Goal: Book appointment/travel/reservation

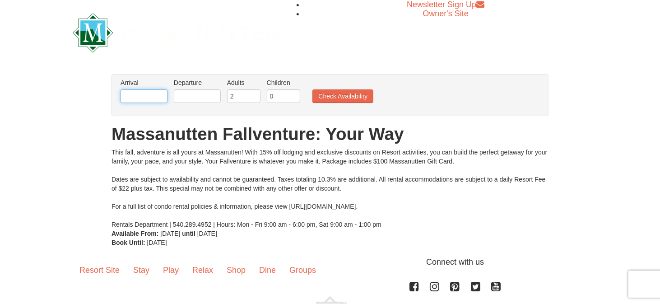
click at [149, 95] on input "text" at bounding box center [144, 96] width 47 height 14
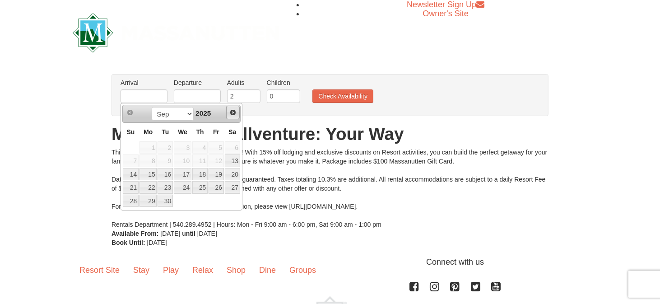
click at [231, 115] on span "Next" at bounding box center [232, 112] width 7 height 7
click at [218, 175] on link "17" at bounding box center [216, 174] width 15 height 13
type input "10/17/2025"
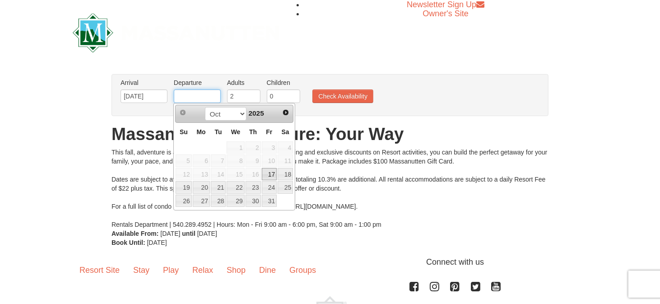
click at [205, 100] on input "text" at bounding box center [197, 96] width 47 height 14
click at [199, 184] on link "20" at bounding box center [201, 187] width 17 height 13
type input "10/20/2025"
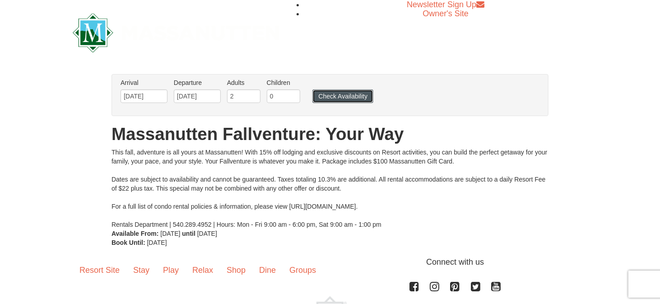
click at [342, 93] on button "Check Availability" at bounding box center [342, 96] width 61 height 14
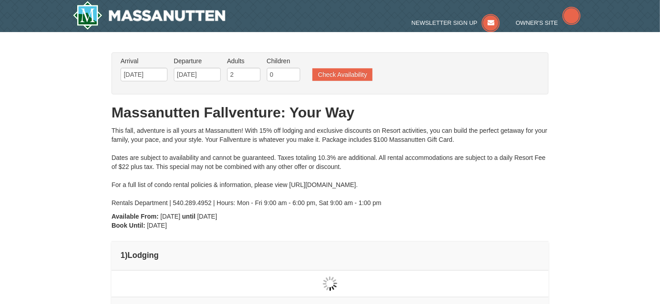
type input "[DATE]"
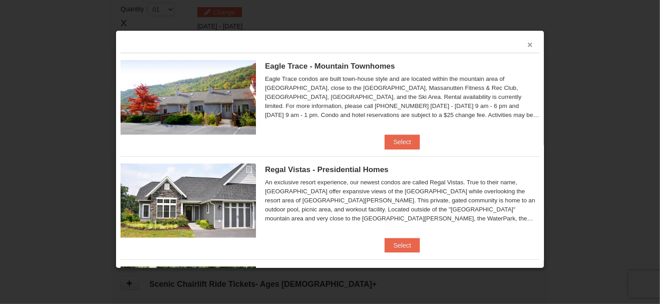
click at [527, 47] on button "×" at bounding box center [529, 44] width 5 height 9
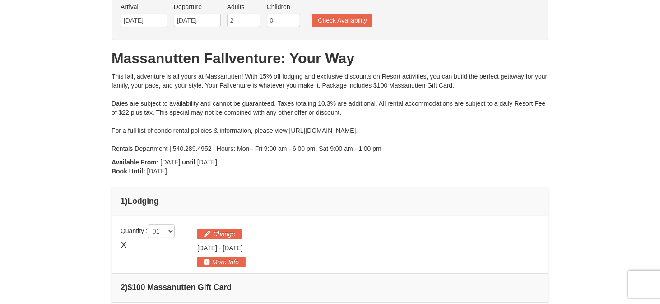
scroll to position [50, 0]
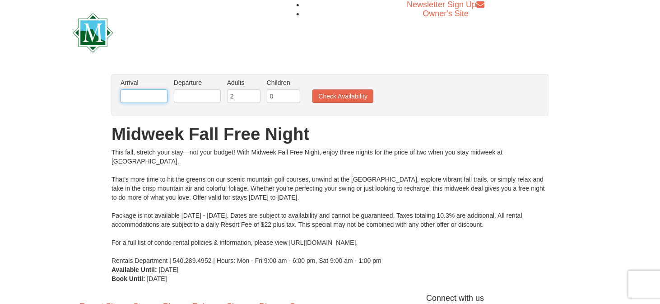
click at [134, 96] on input "text" at bounding box center [144, 96] width 47 height 14
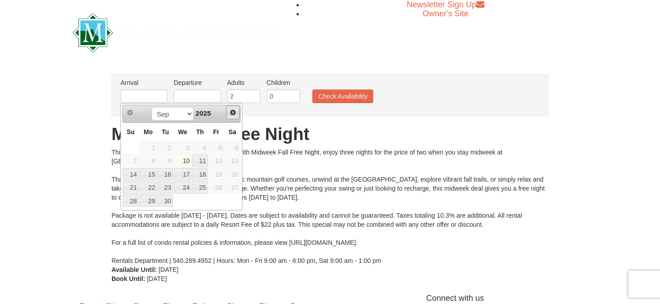
click at [234, 113] on span "Next" at bounding box center [232, 112] width 7 height 7
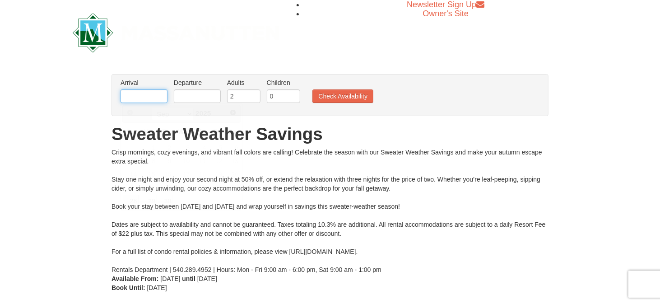
click at [144, 100] on input "text" at bounding box center [144, 96] width 47 height 14
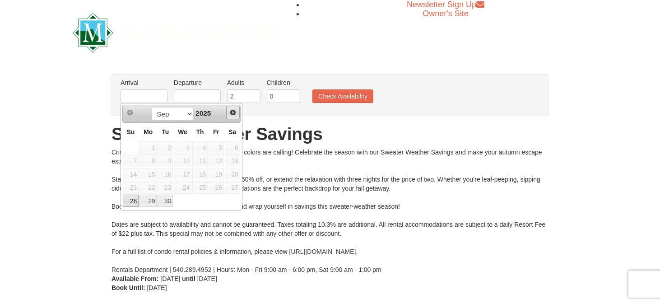
click at [232, 113] on span "Next" at bounding box center [232, 112] width 7 height 7
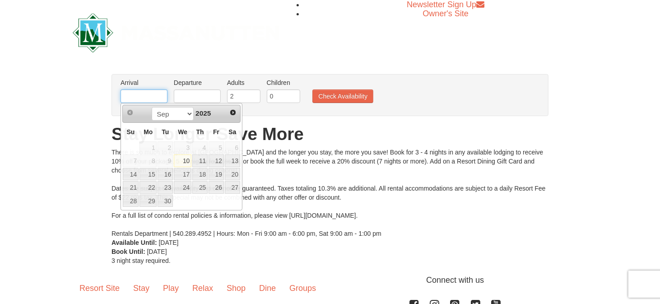
click at [147, 98] on input "text" at bounding box center [144, 96] width 47 height 14
click at [234, 112] on span "Next" at bounding box center [232, 112] width 7 height 7
click at [213, 171] on link "17" at bounding box center [216, 174] width 15 height 13
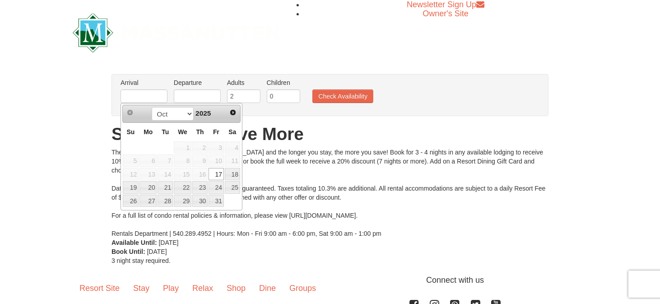
type input "[DATE]"
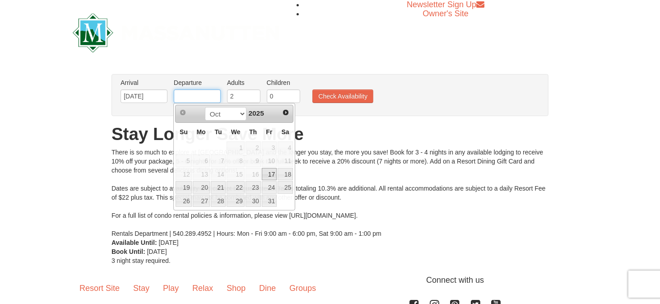
click at [193, 97] on input "text" at bounding box center [197, 96] width 47 height 14
click at [188, 186] on link "19" at bounding box center [184, 187] width 16 height 13
type input "[DATE]"
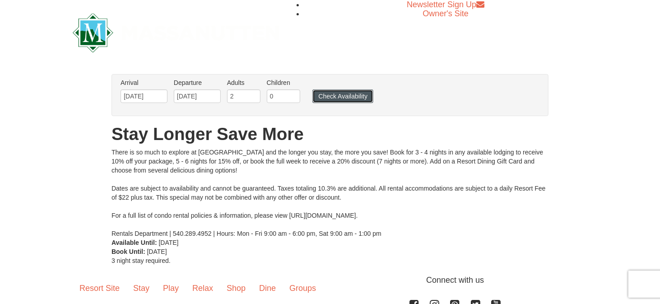
click at [334, 97] on button "Check Availability" at bounding box center [342, 96] width 61 height 14
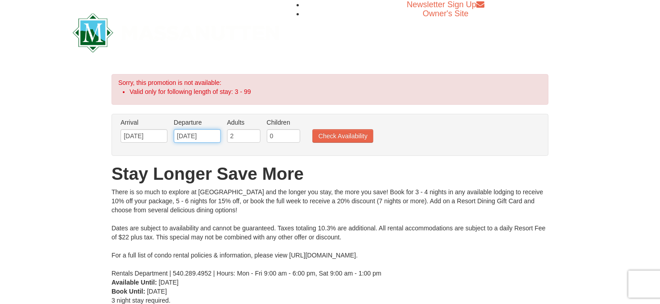
click at [196, 130] on input "10/19/2025" at bounding box center [197, 136] width 47 height 14
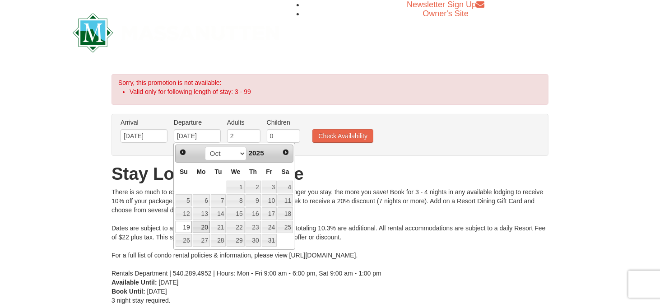
click at [203, 226] on link "20" at bounding box center [201, 227] width 17 height 13
type input "[DATE]"
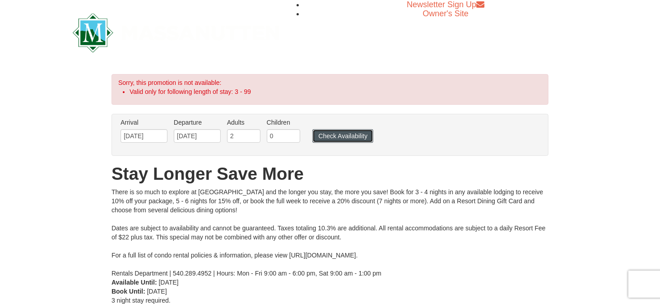
click at [344, 135] on button "Check Availability" at bounding box center [342, 136] width 61 height 14
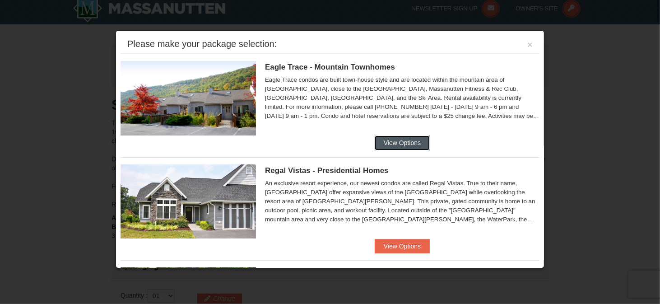
click at [397, 139] on button "View Options" at bounding box center [402, 142] width 55 height 14
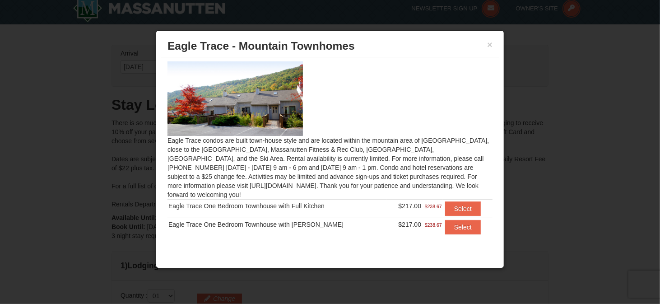
scroll to position [3, 0]
click at [490, 43] on button "×" at bounding box center [489, 44] width 5 height 9
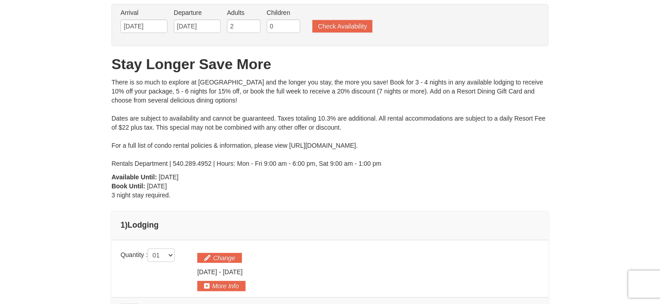
scroll to position [98, 0]
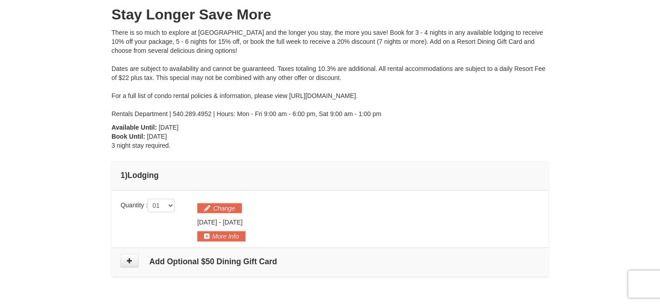
drag, startPoint x: 31, startPoint y: 0, endPoint x: 428, endPoint y: 137, distance: 419.5
click at [428, 137] on div "From: To: Adults: 2 Children: 0 Change Arrival Please format dates MM/DD/YYYY P…" at bounding box center [330, 119] width 437 height 331
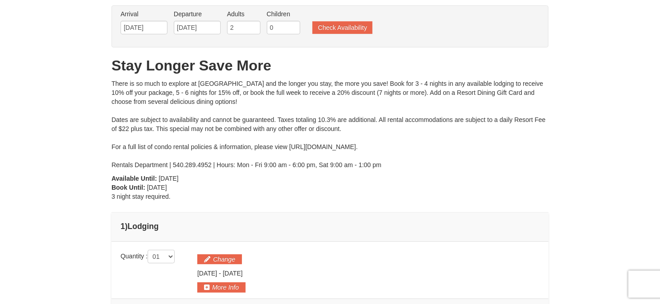
scroll to position [0, 0]
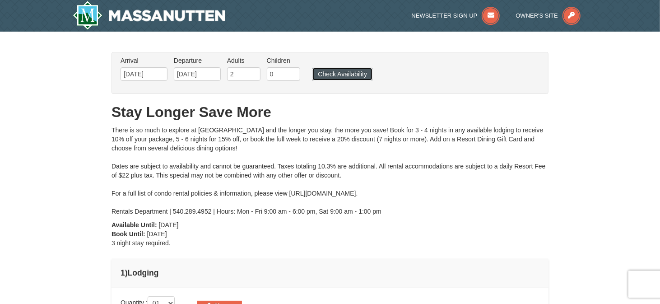
click at [349, 77] on button "Check Availability" at bounding box center [342, 74] width 60 height 13
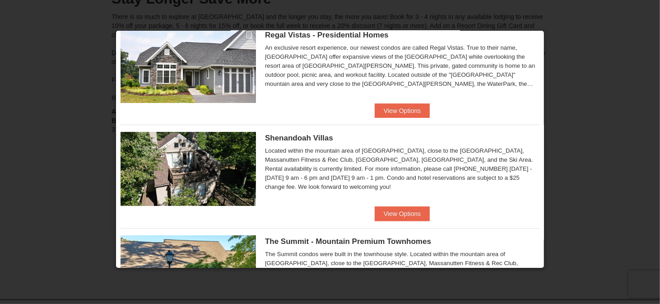
scroll to position [181, 0]
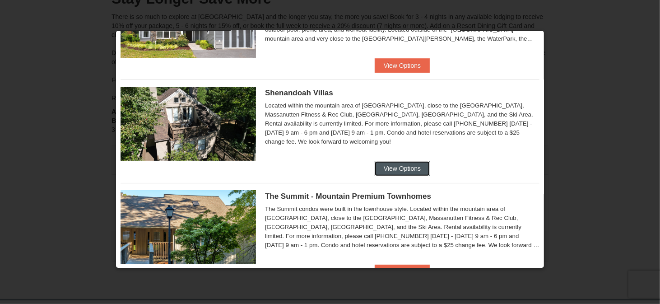
click at [402, 166] on button "View Options" at bounding box center [402, 168] width 55 height 14
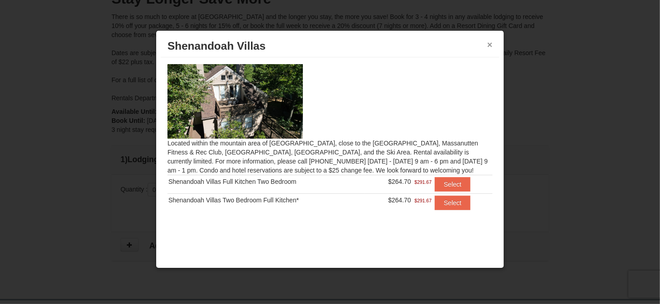
click at [489, 45] on button "×" at bounding box center [489, 44] width 5 height 9
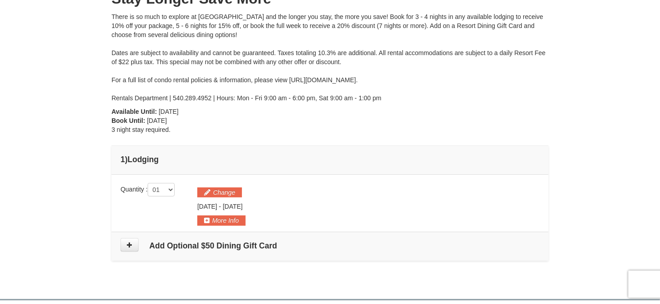
scroll to position [0, 0]
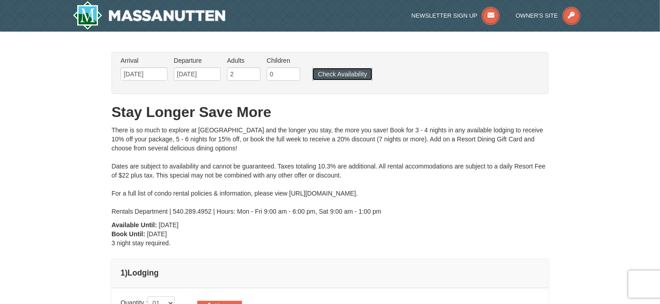
click at [347, 74] on button "Check Availability" at bounding box center [342, 74] width 60 height 13
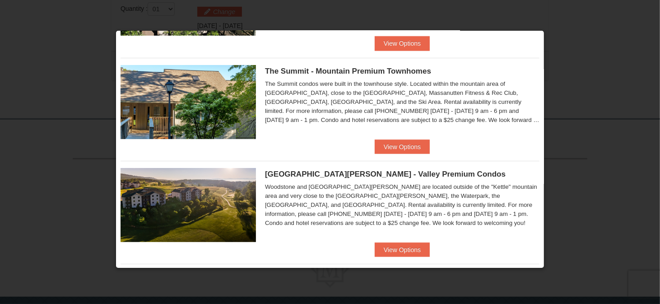
scroll to position [316, 0]
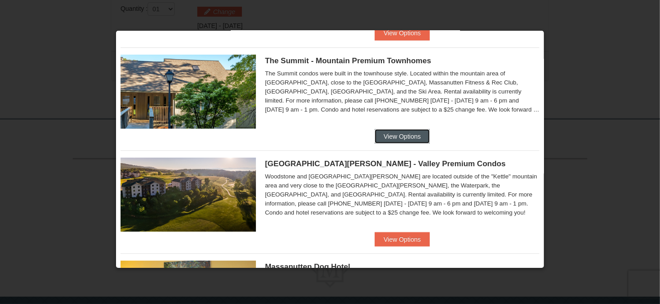
click at [413, 135] on button "View Options" at bounding box center [402, 136] width 55 height 14
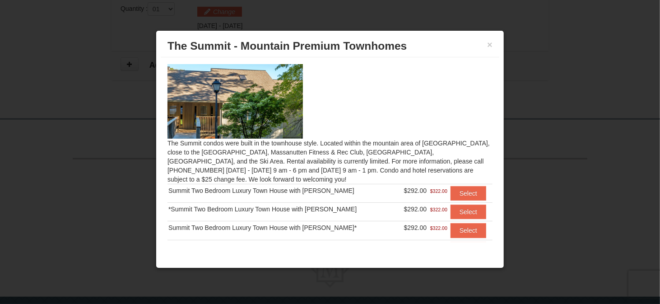
click at [497, 46] on div "× The Summit - Mountain Premium Townhomes" at bounding box center [330, 46] width 339 height 22
click at [490, 45] on button "×" at bounding box center [489, 44] width 5 height 9
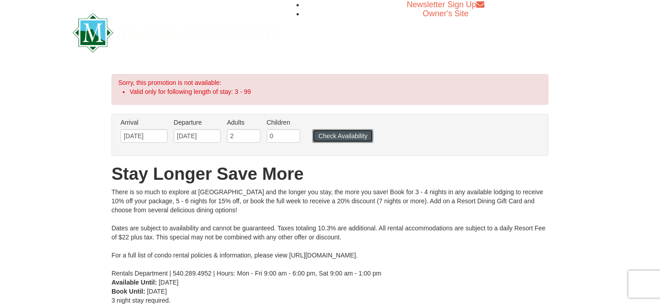
click at [346, 133] on button "Check Availability" at bounding box center [342, 136] width 61 height 14
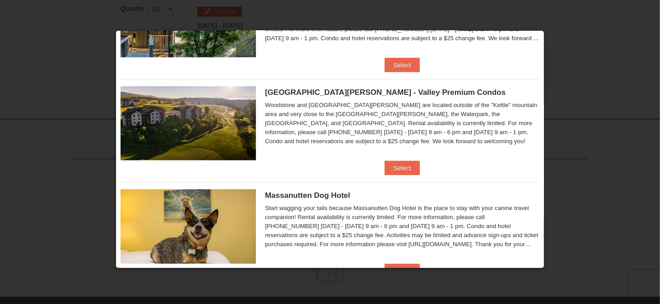
scroll to position [406, 0]
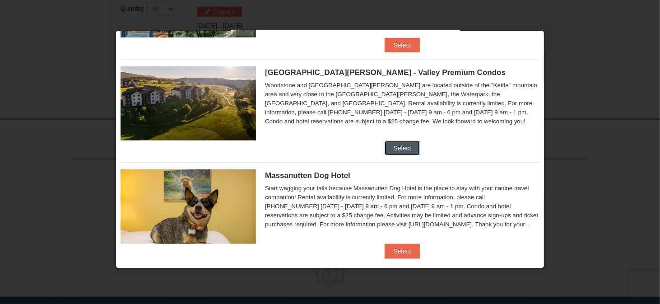
click at [397, 145] on button "Select" at bounding box center [403, 148] width 36 height 14
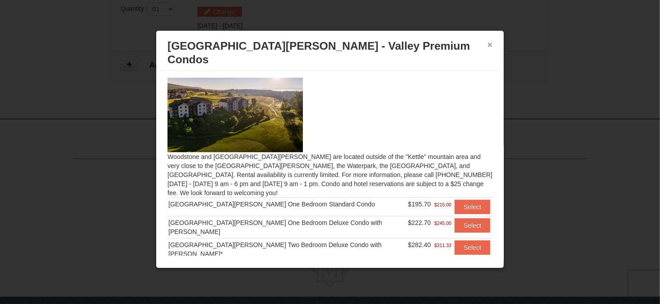
click at [491, 42] on button "×" at bounding box center [489, 44] width 5 height 9
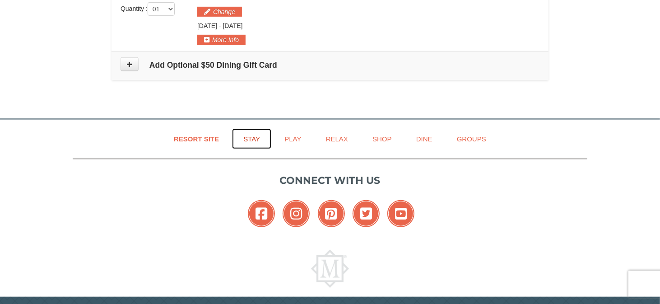
click at [250, 134] on link "Stay" at bounding box center [251, 139] width 39 height 20
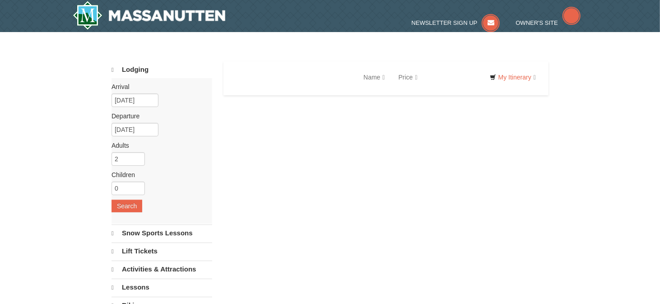
select select "9"
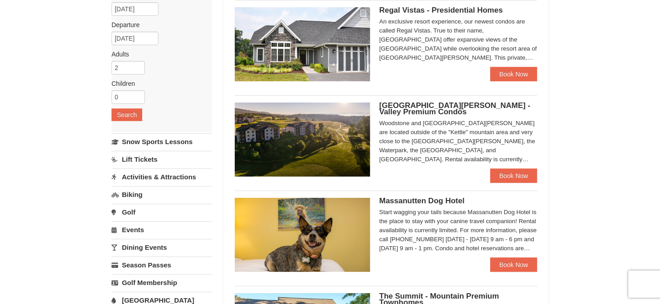
scroll to position [45, 0]
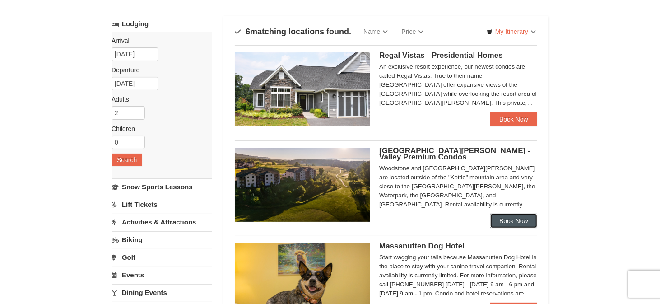
click at [514, 223] on link "Book Now" at bounding box center [513, 221] width 47 height 14
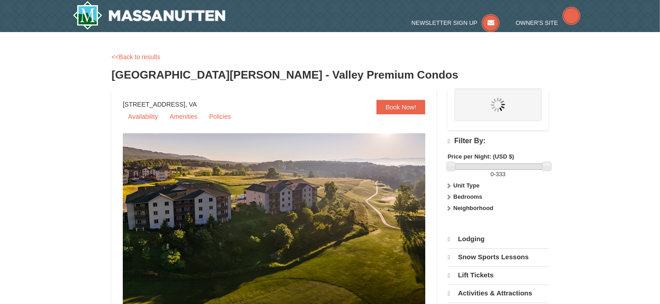
select select "9"
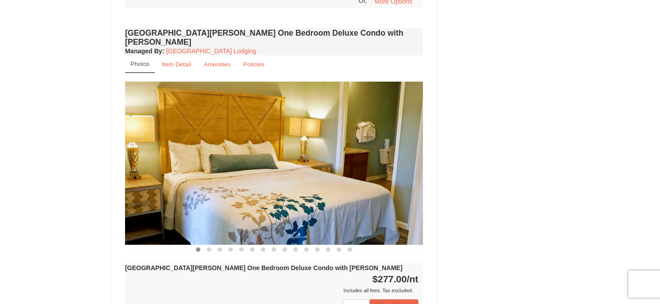
scroll to position [721, 0]
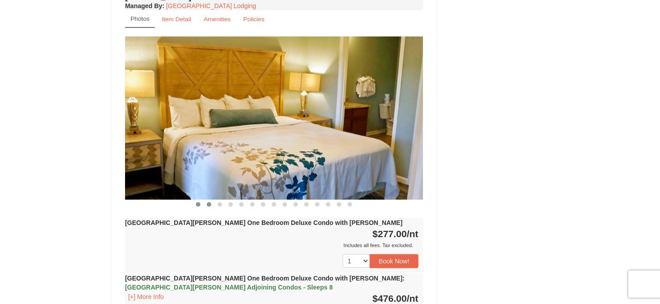
click at [209, 202] on span at bounding box center [209, 204] width 5 height 5
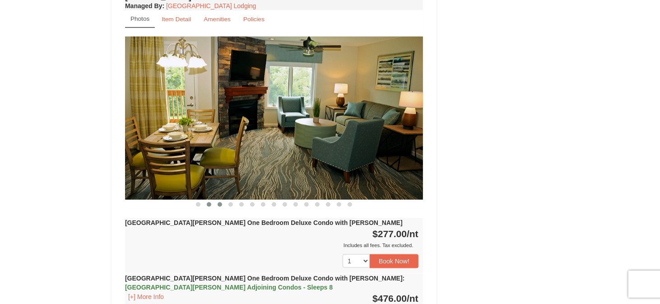
click at [219, 202] on span at bounding box center [220, 204] width 5 height 5
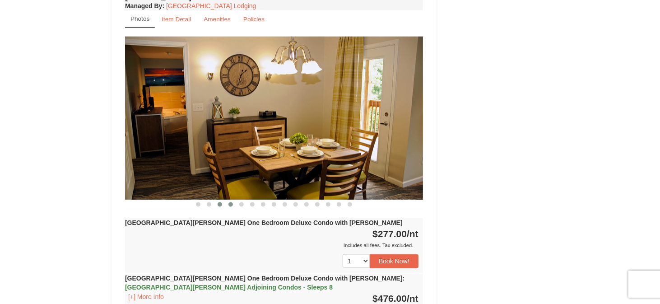
click at [230, 202] on span at bounding box center [230, 204] width 5 height 5
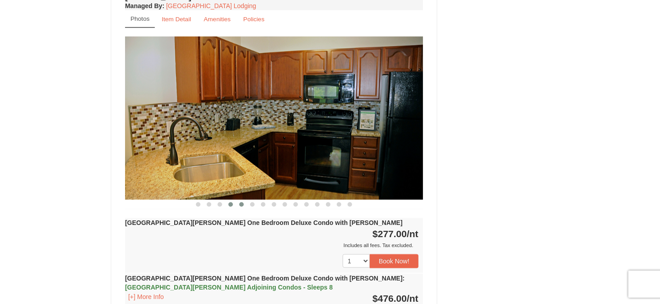
click at [244, 200] on button at bounding box center [241, 204] width 11 height 9
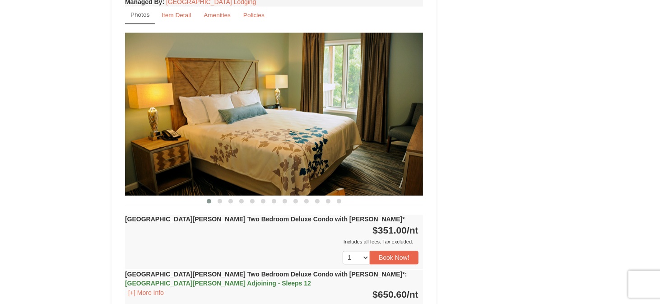
scroll to position [1128, 0]
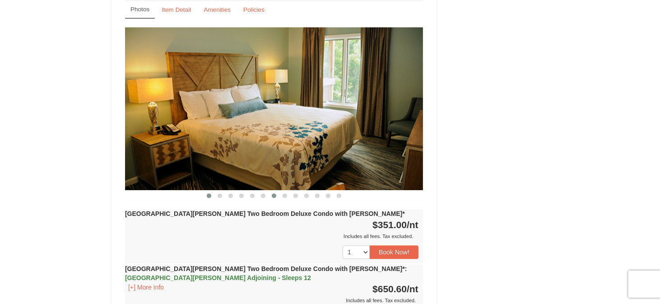
click at [274, 193] on span at bounding box center [274, 195] width 5 height 5
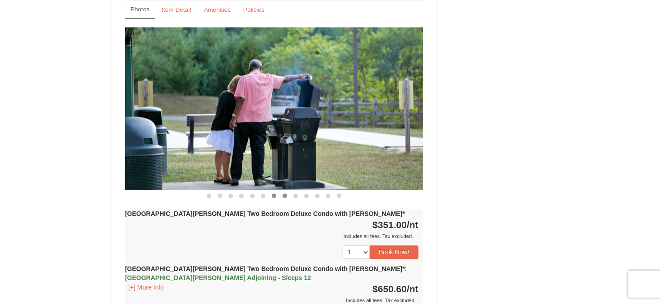
click at [289, 191] on button at bounding box center [284, 195] width 11 height 9
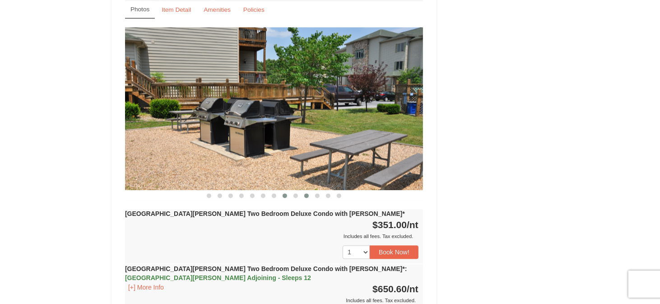
click at [303, 191] on button at bounding box center [306, 195] width 11 height 9
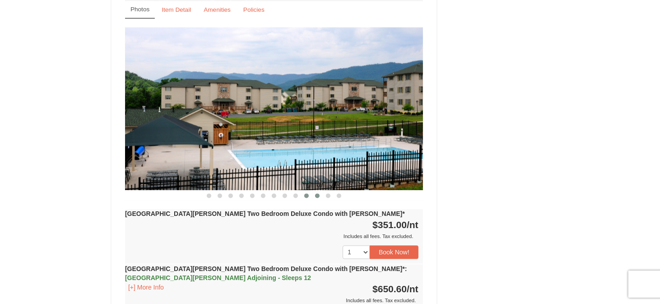
click at [321, 191] on button at bounding box center [317, 195] width 11 height 9
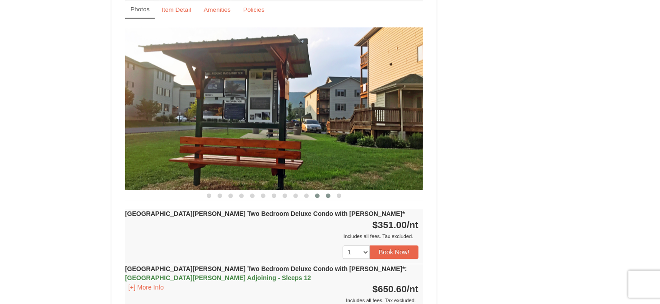
click at [327, 193] on span at bounding box center [328, 195] width 5 height 5
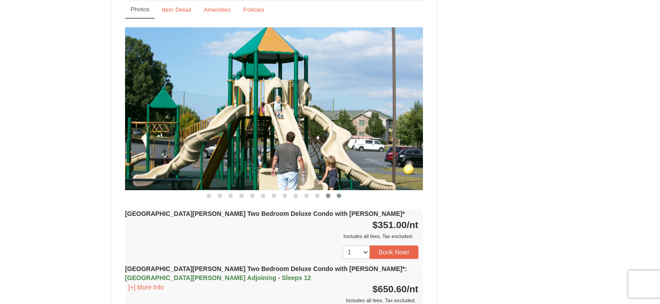
click at [339, 191] on button at bounding box center [339, 195] width 11 height 9
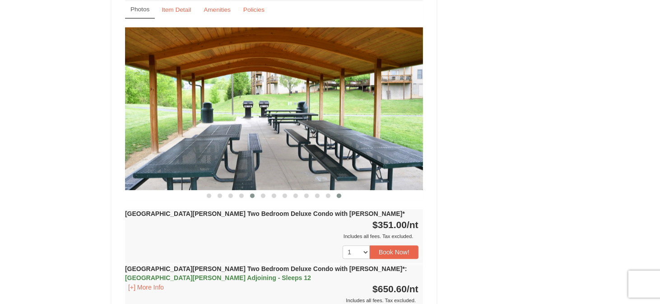
click at [250, 193] on span at bounding box center [252, 195] width 5 height 5
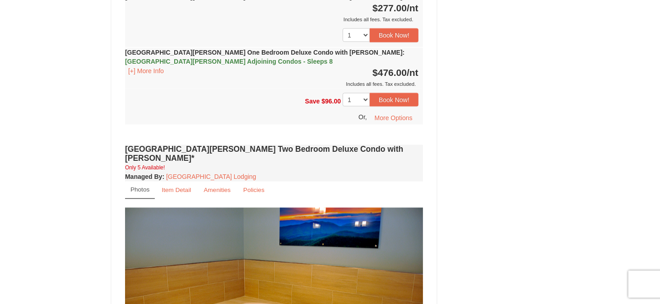
scroll to position [721, 0]
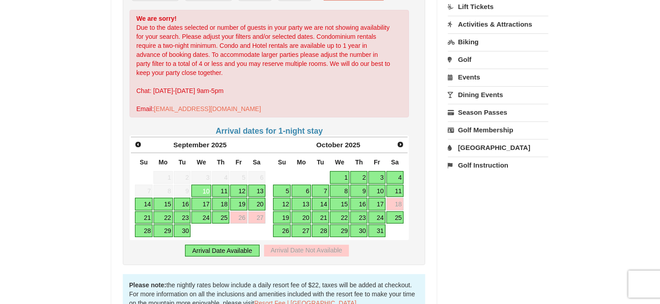
scroll to position [271, 0]
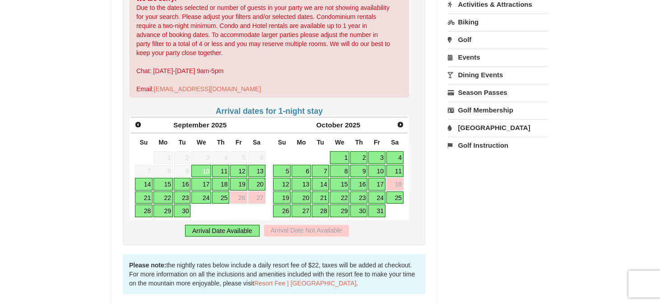
click at [379, 184] on link "17" at bounding box center [376, 184] width 17 height 13
type input "[DATE]"
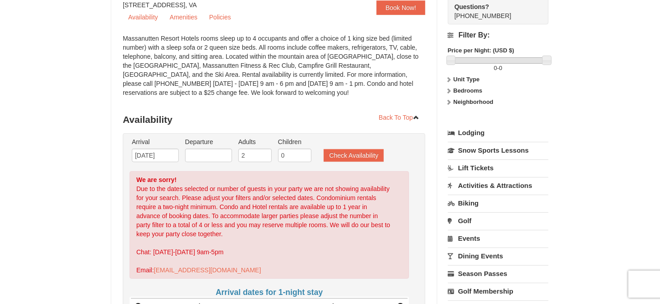
scroll to position [90, 0]
click at [214, 157] on input "text" at bounding box center [208, 155] width 47 height 14
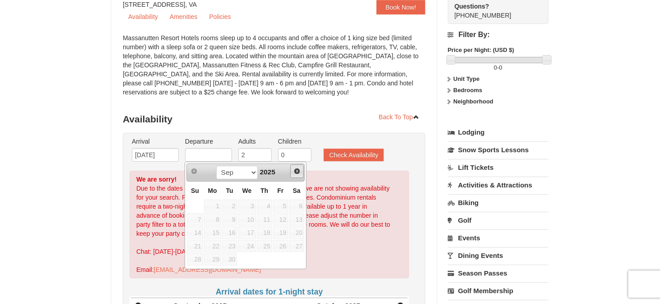
click at [298, 173] on span "Next" at bounding box center [296, 170] width 7 height 7
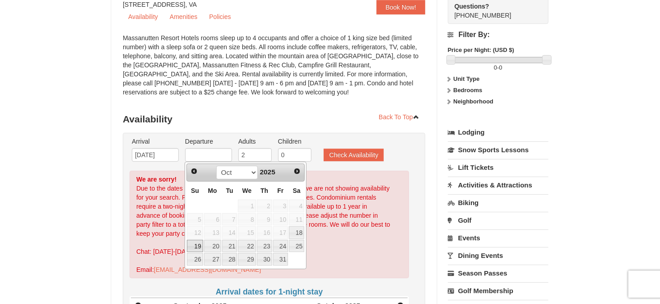
click at [196, 245] on link "19" at bounding box center [195, 246] width 16 height 13
type input "[DATE]"
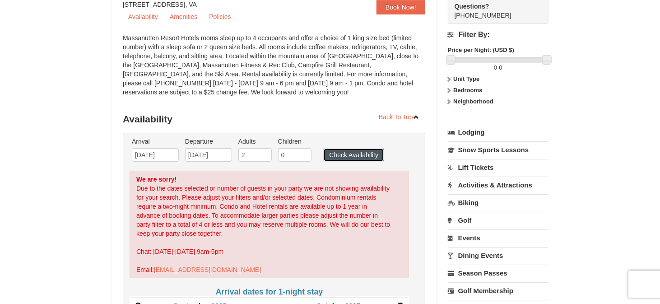
click at [366, 154] on button "Check Availability" at bounding box center [354, 155] width 60 height 13
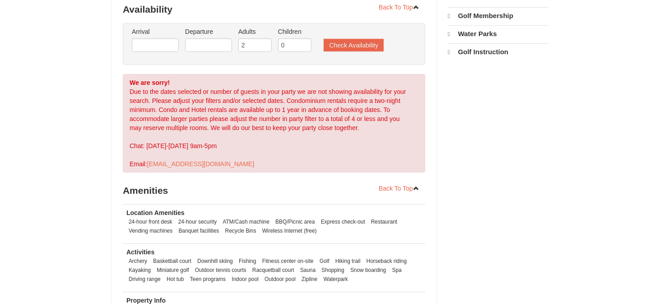
scroll to position [388, 0]
select select "9"
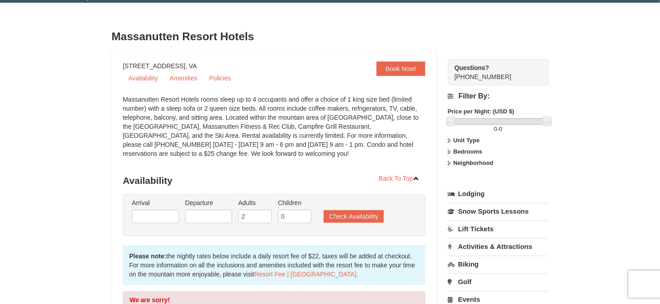
scroll to position [0, 0]
